Goal: Answer question/provide support

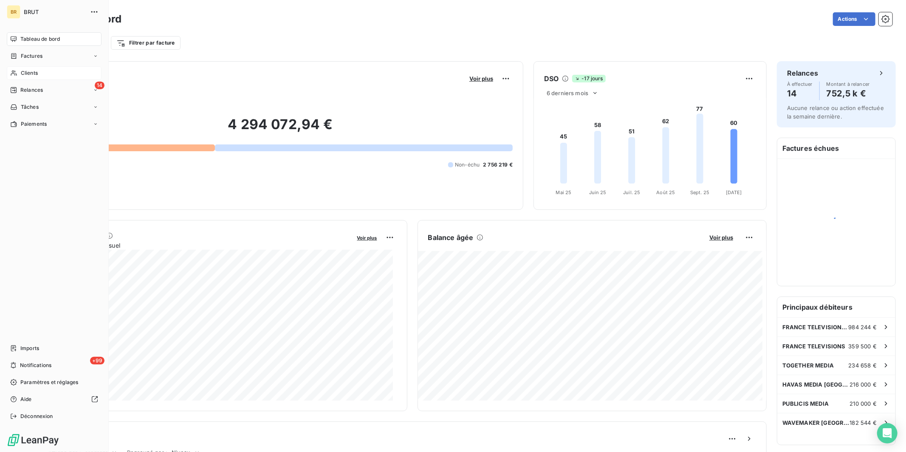
click at [26, 72] on span "Clients" at bounding box center [29, 73] width 17 height 8
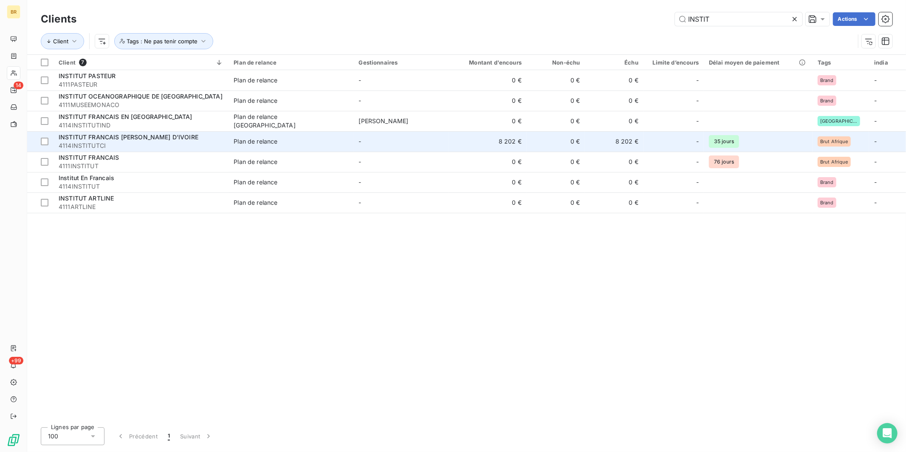
type input "INSTIT"
click at [147, 138] on span "INSTITUT FRANCAIS [PERSON_NAME] D'IVOIRE" at bounding box center [129, 136] width 140 height 7
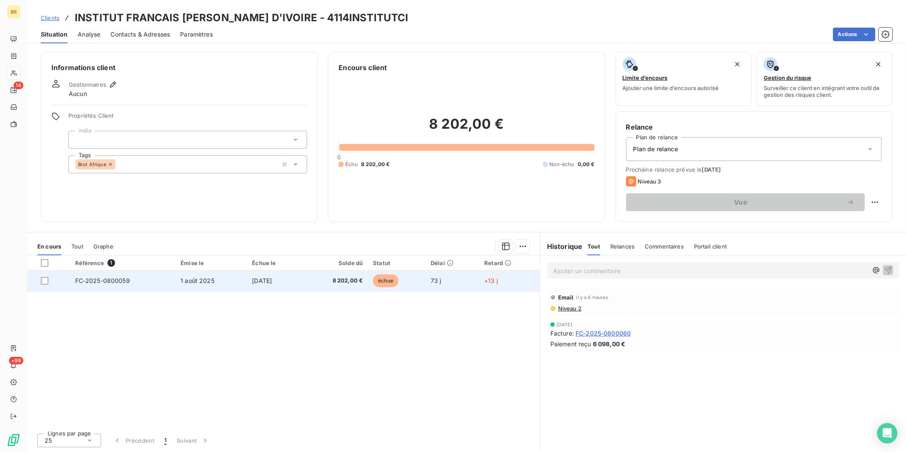
click at [229, 276] on td "1 août 2025" at bounding box center [210, 281] width 71 height 20
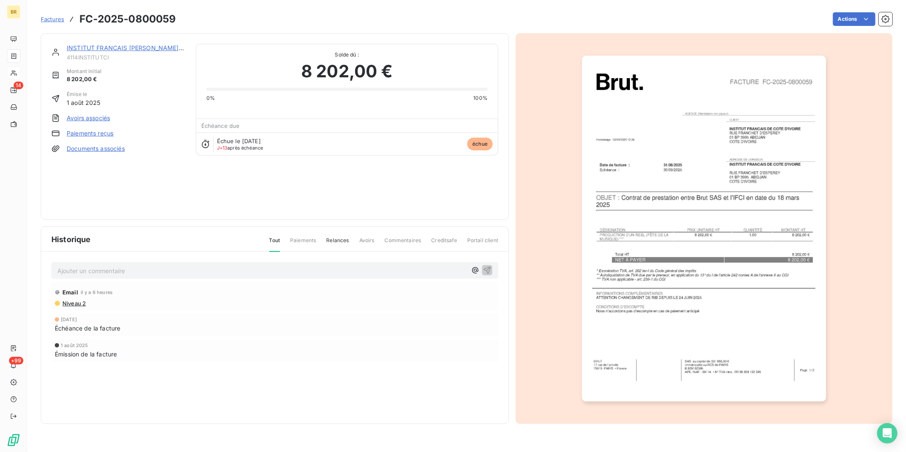
click at [107, 270] on p "Ajouter un commentaire ﻿" at bounding box center [262, 271] width 410 height 11
